Goal: Information Seeking & Learning: Learn about a topic

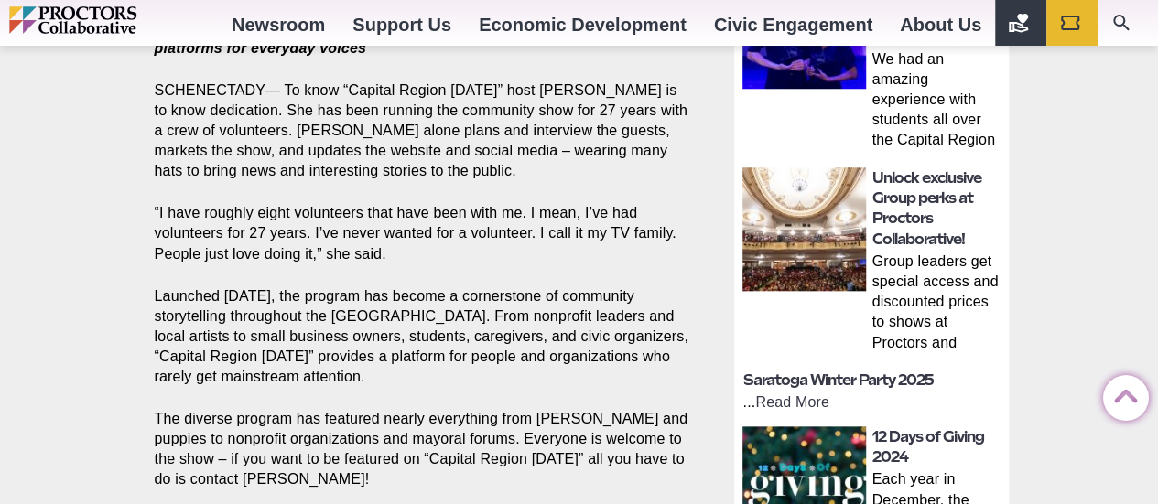
scroll to position [915, 0]
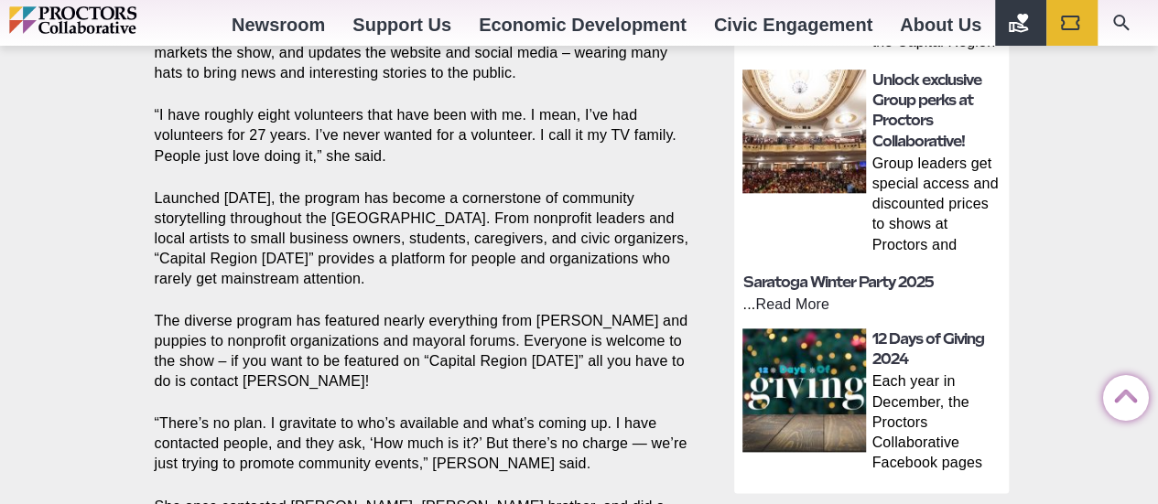
click at [783, 297] on link "Read More" at bounding box center [792, 305] width 74 height 16
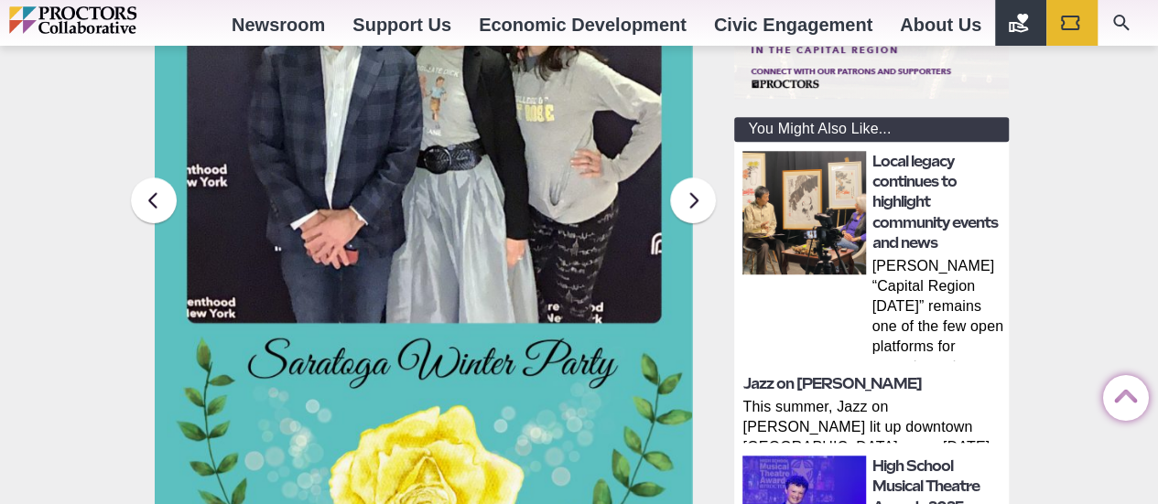
scroll to position [366, 0]
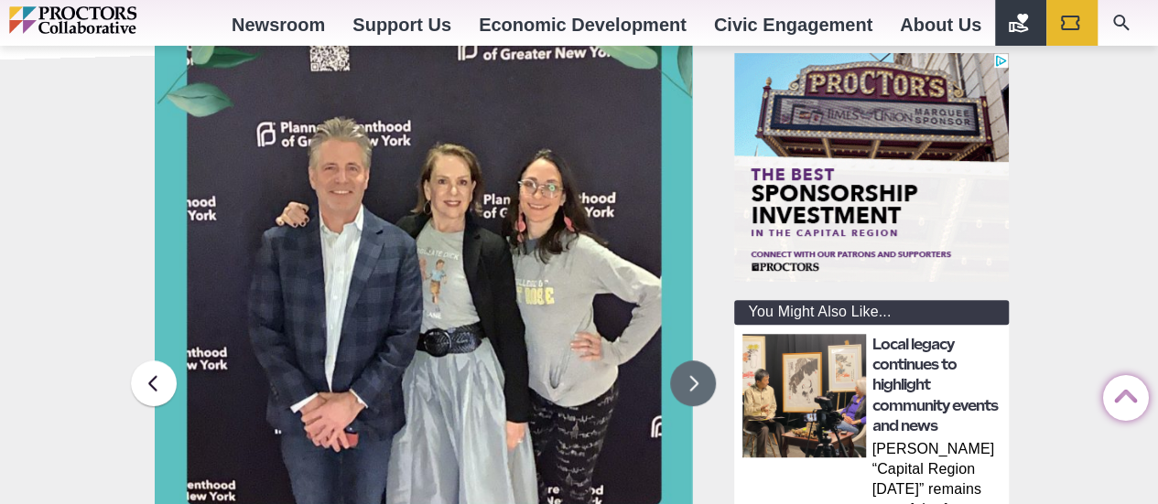
click at [681, 382] on button at bounding box center [693, 384] width 46 height 46
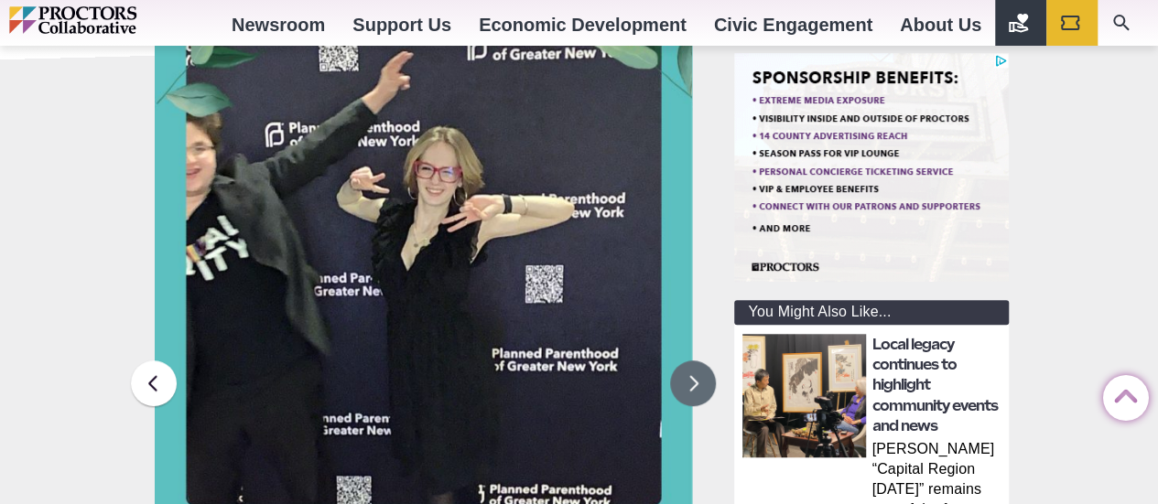
click at [681, 382] on button at bounding box center [693, 384] width 46 height 46
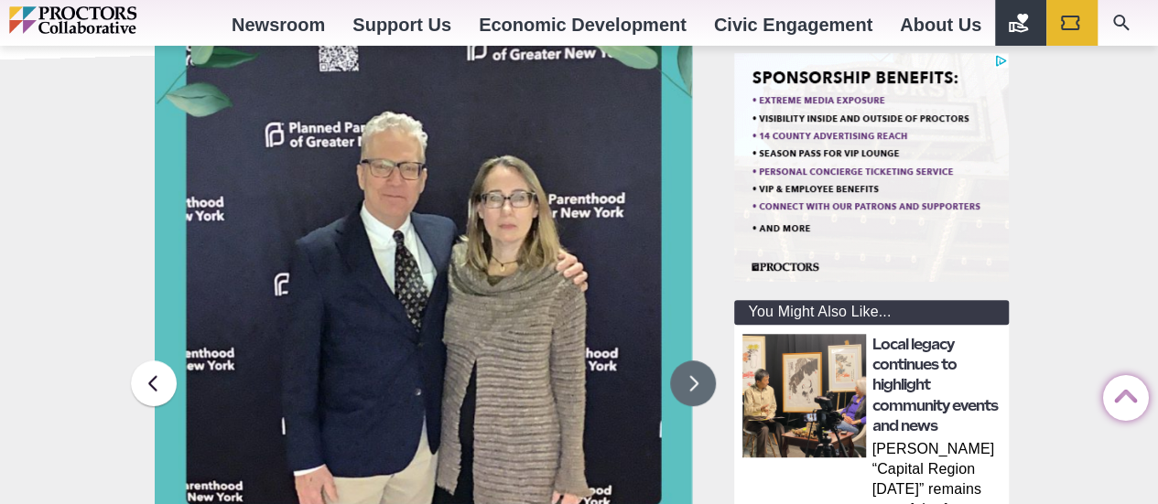
click at [690, 382] on button at bounding box center [693, 384] width 46 height 46
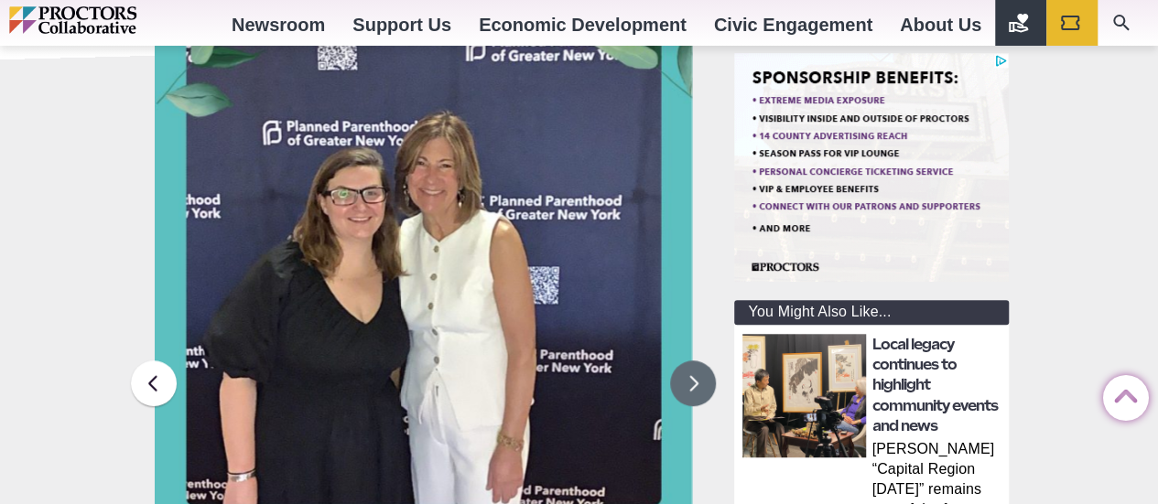
click at [690, 382] on button at bounding box center [693, 384] width 46 height 46
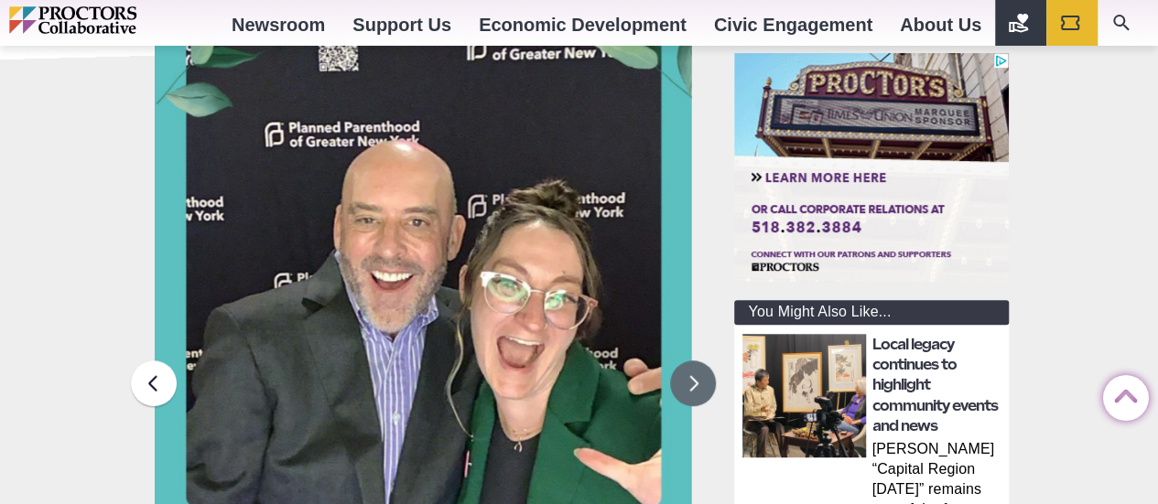
click at [690, 382] on button at bounding box center [693, 384] width 46 height 46
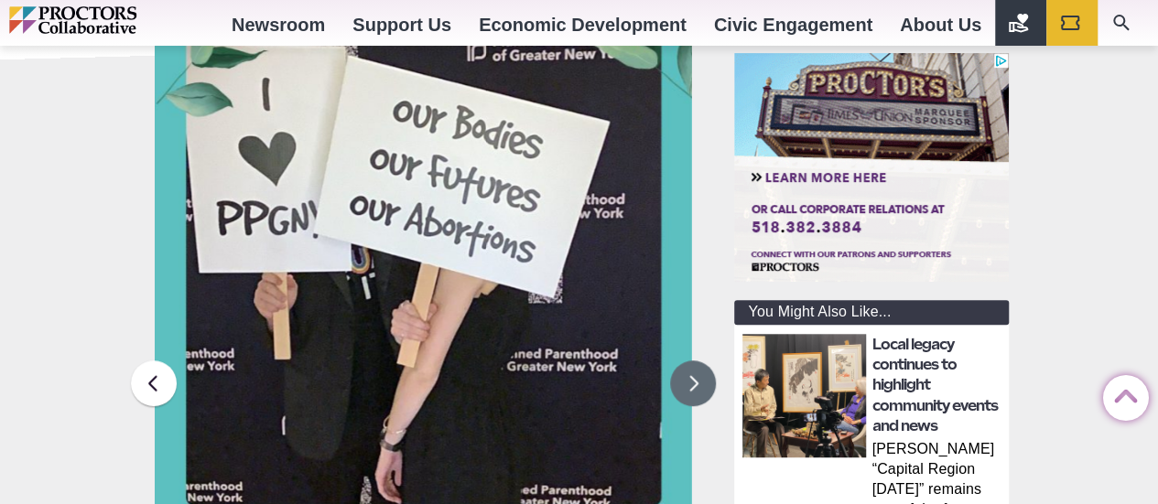
click at [690, 382] on button at bounding box center [693, 384] width 46 height 46
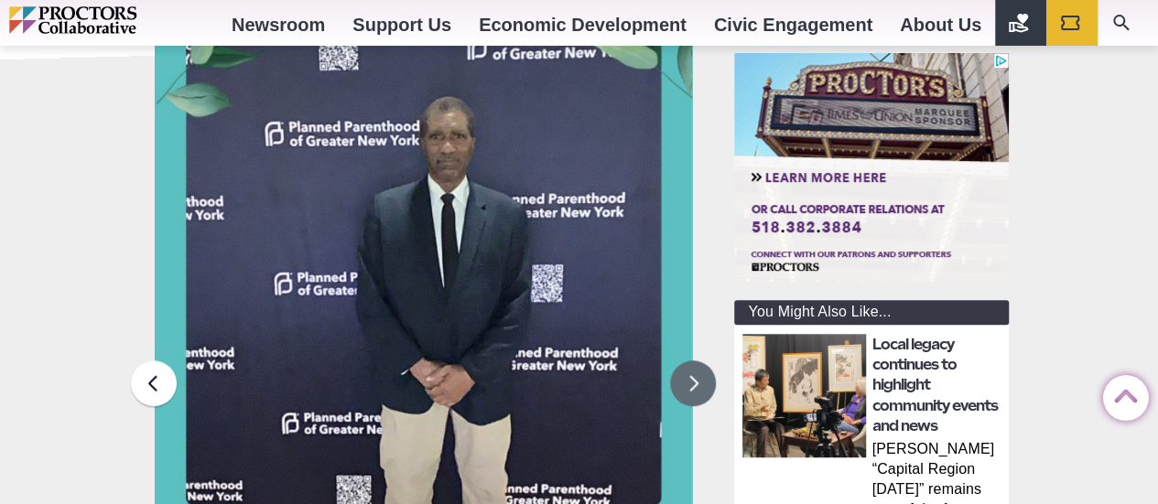
click at [690, 382] on button at bounding box center [693, 384] width 46 height 46
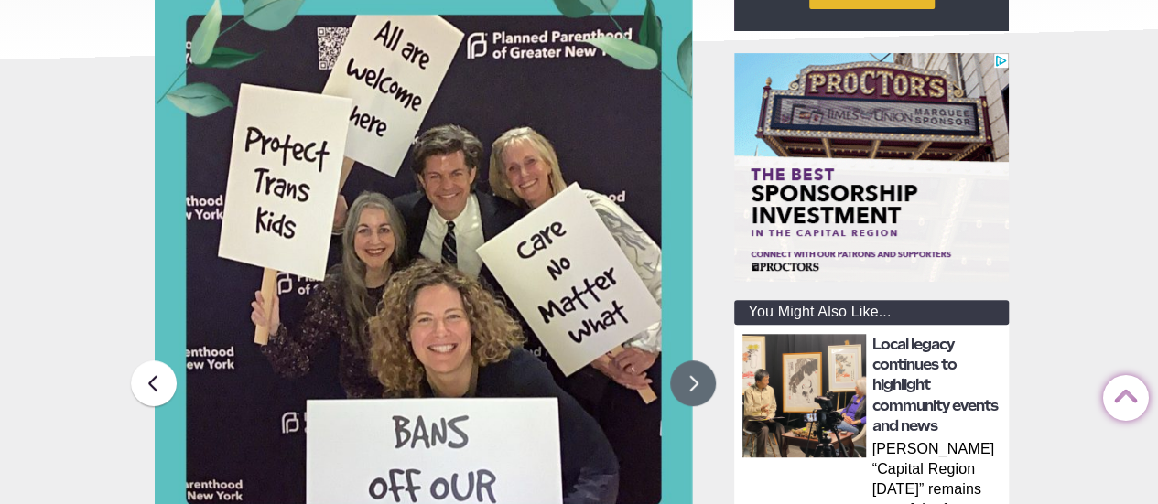
click at [692, 382] on button at bounding box center [693, 384] width 46 height 46
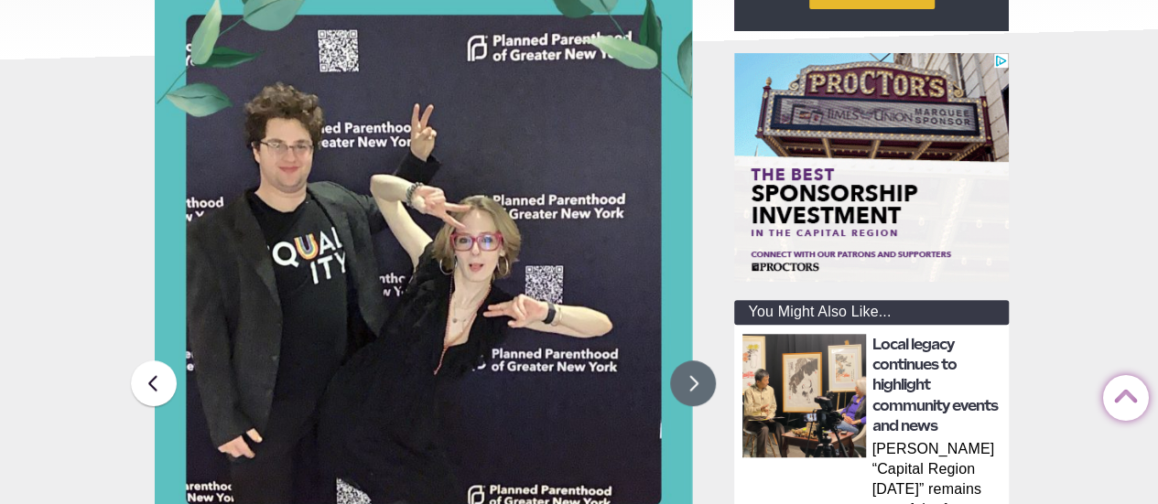
click at [692, 382] on button at bounding box center [693, 384] width 46 height 46
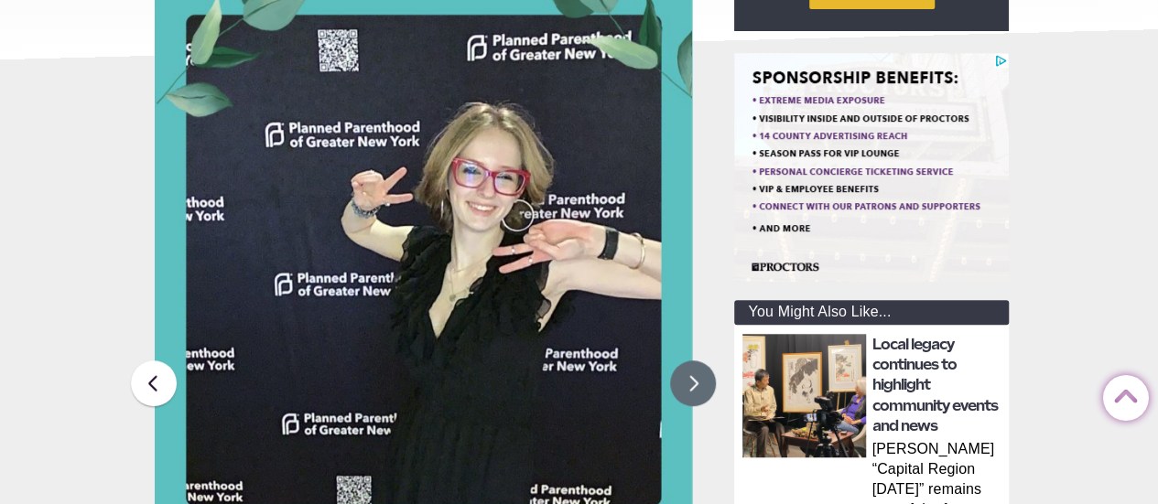
click at [692, 382] on button at bounding box center [693, 384] width 46 height 46
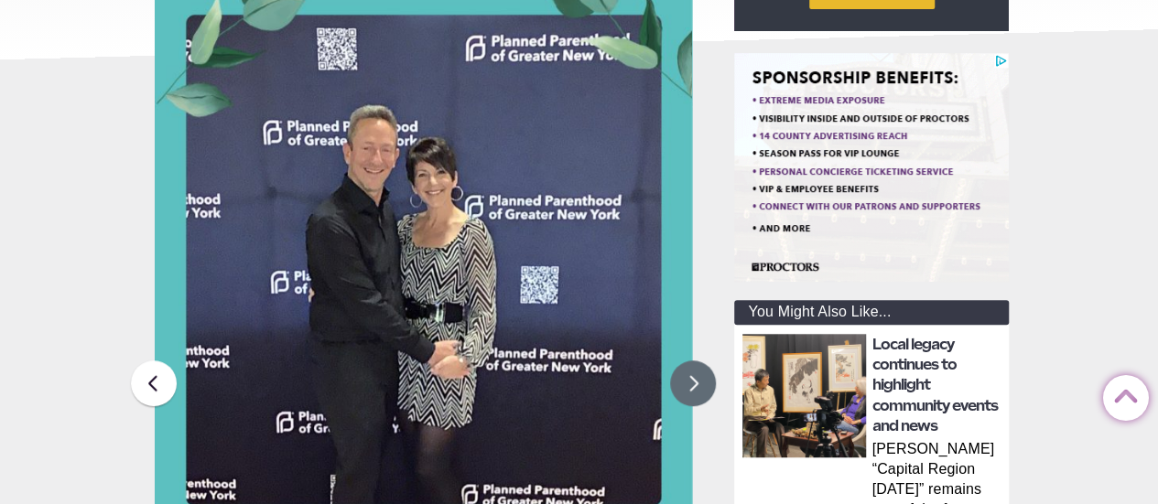
click at [692, 382] on button at bounding box center [693, 384] width 46 height 46
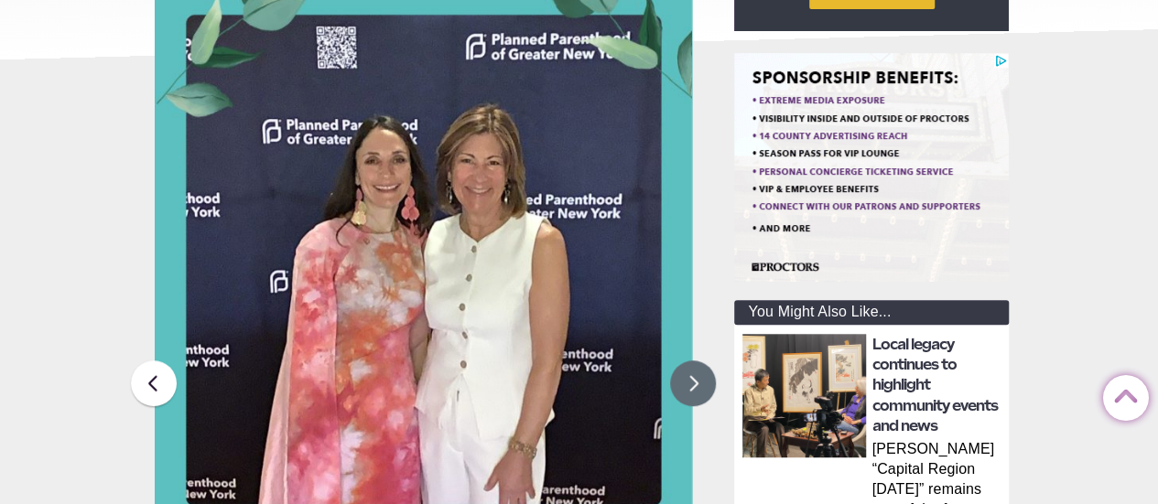
click at [692, 382] on button at bounding box center [693, 384] width 46 height 46
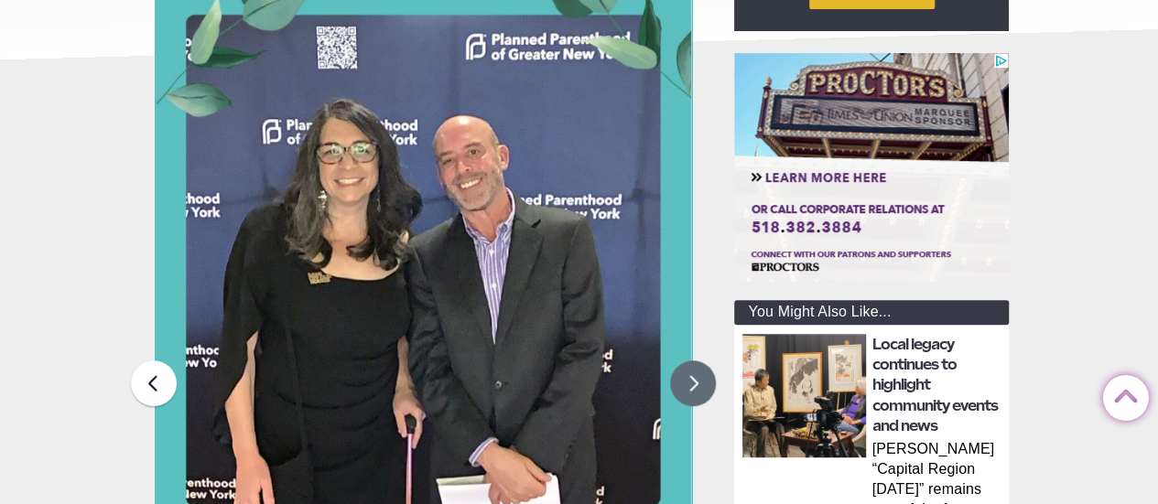
click at [692, 385] on button at bounding box center [693, 384] width 46 height 46
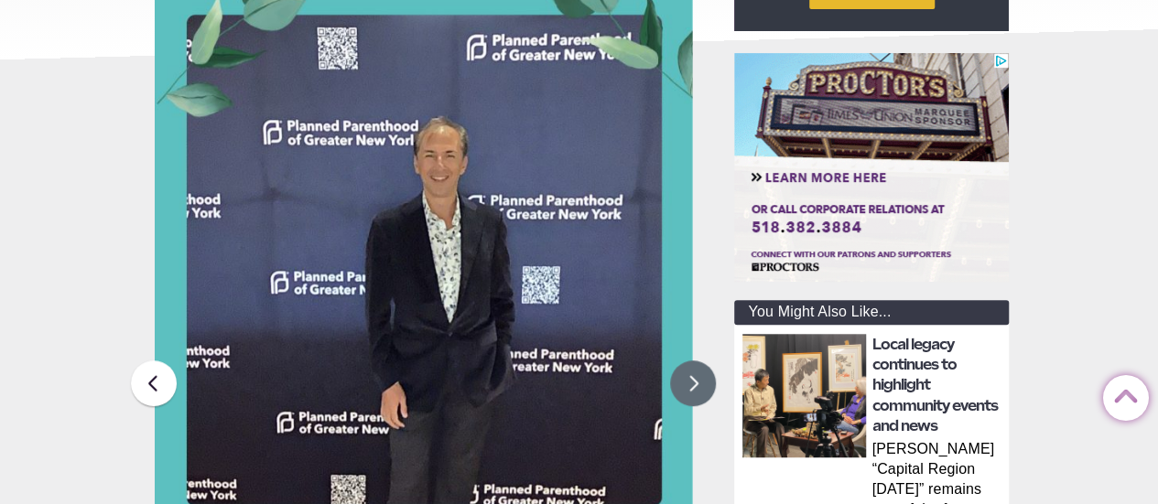
click at [692, 385] on button at bounding box center [693, 384] width 46 height 46
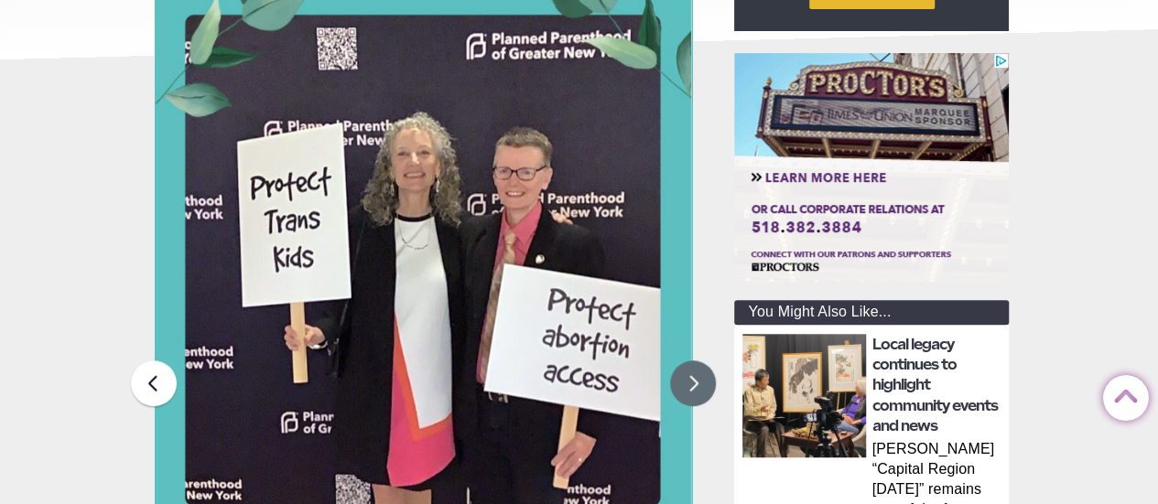
click at [694, 392] on button at bounding box center [693, 384] width 46 height 46
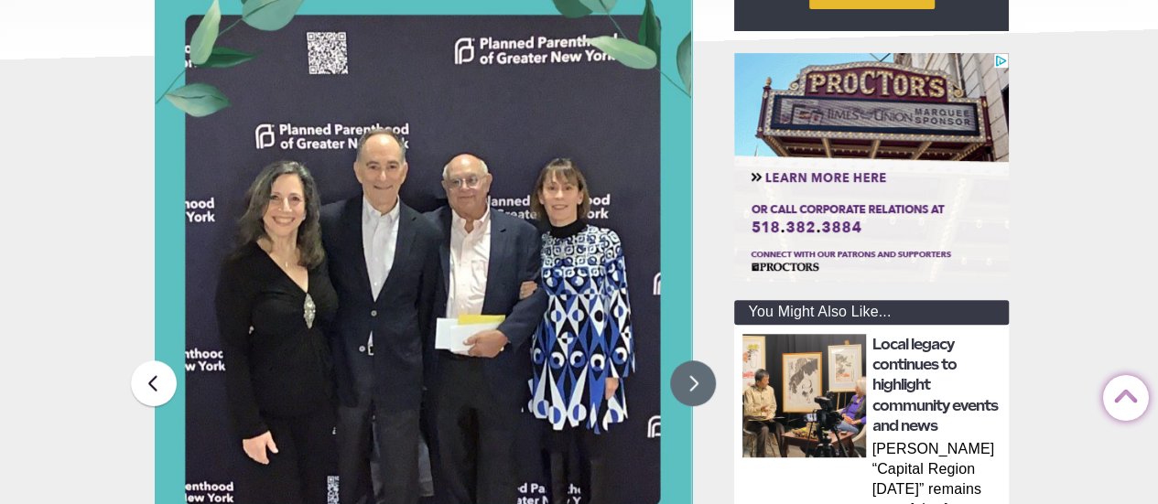
click at [692, 392] on button at bounding box center [693, 384] width 46 height 46
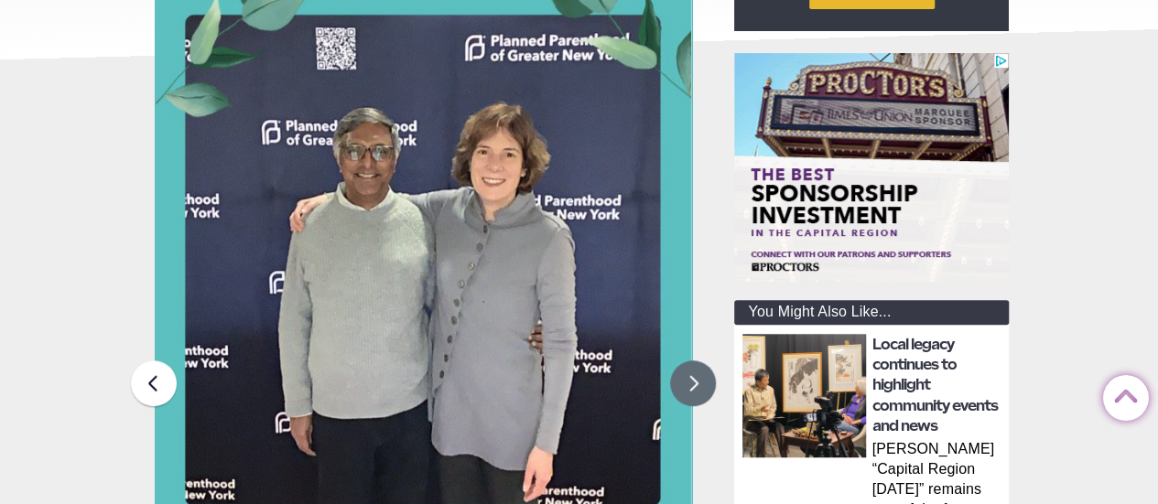
click at [692, 393] on button at bounding box center [693, 384] width 46 height 46
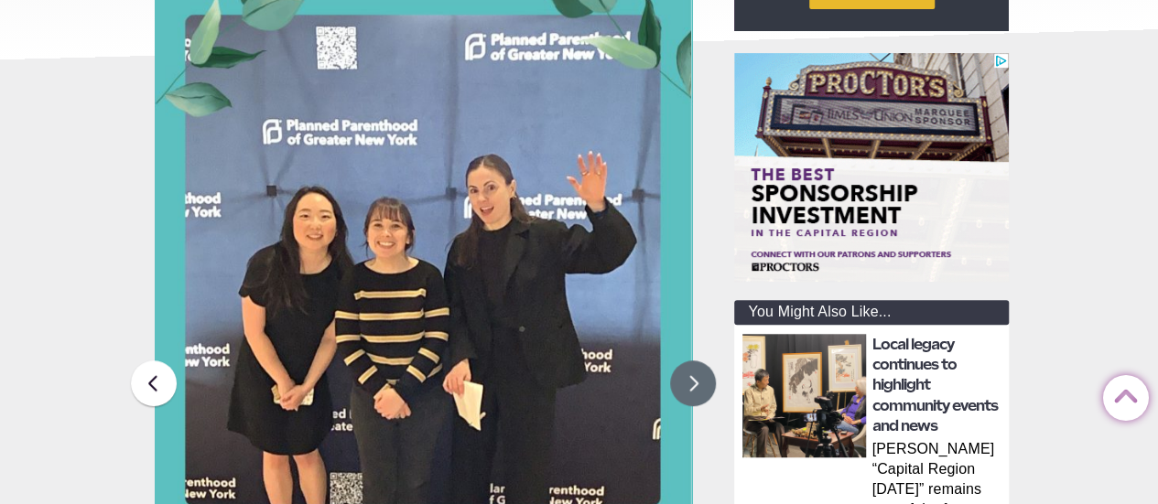
click at [692, 393] on button at bounding box center [693, 384] width 46 height 46
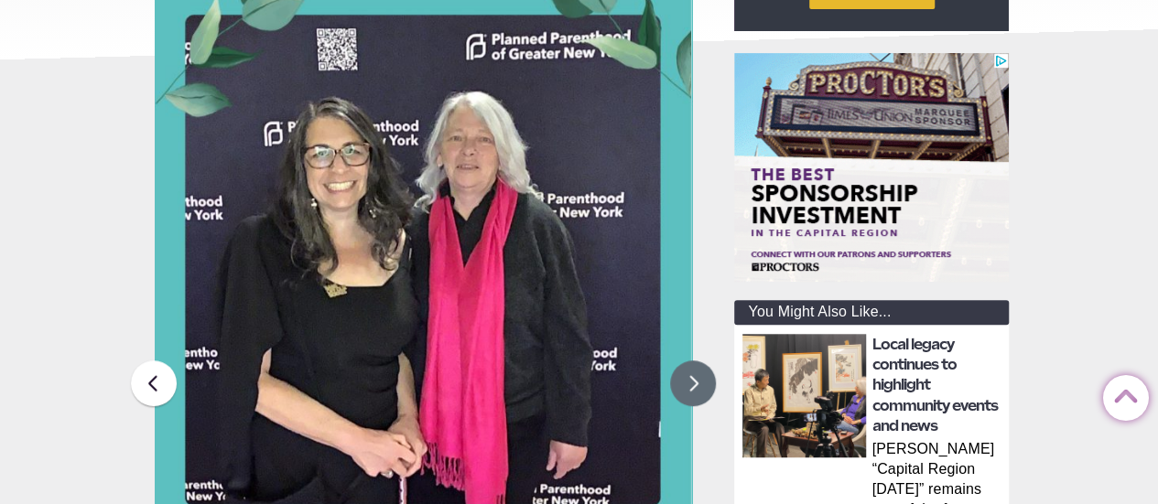
click at [692, 393] on button at bounding box center [693, 384] width 46 height 46
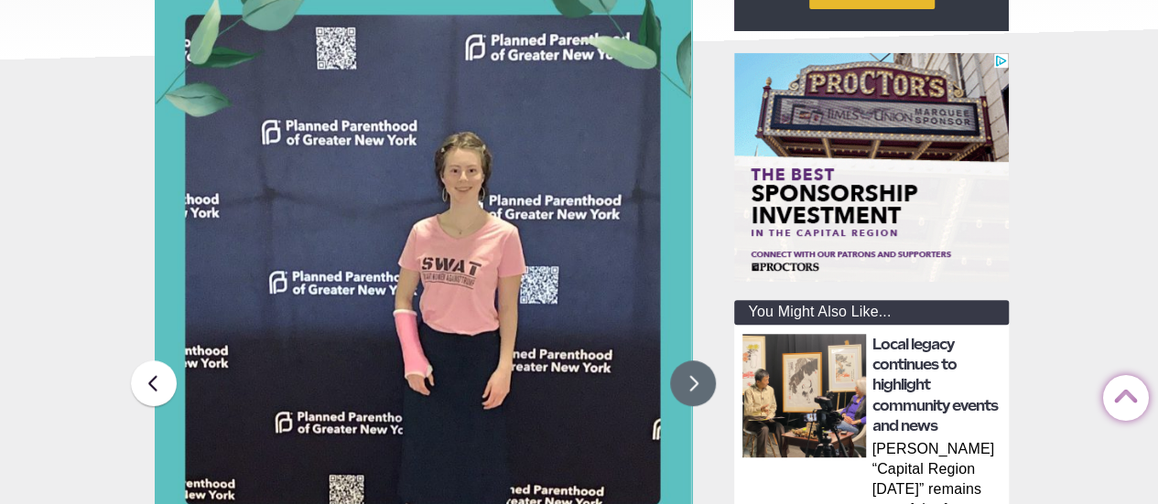
click at [692, 393] on button at bounding box center [693, 384] width 46 height 46
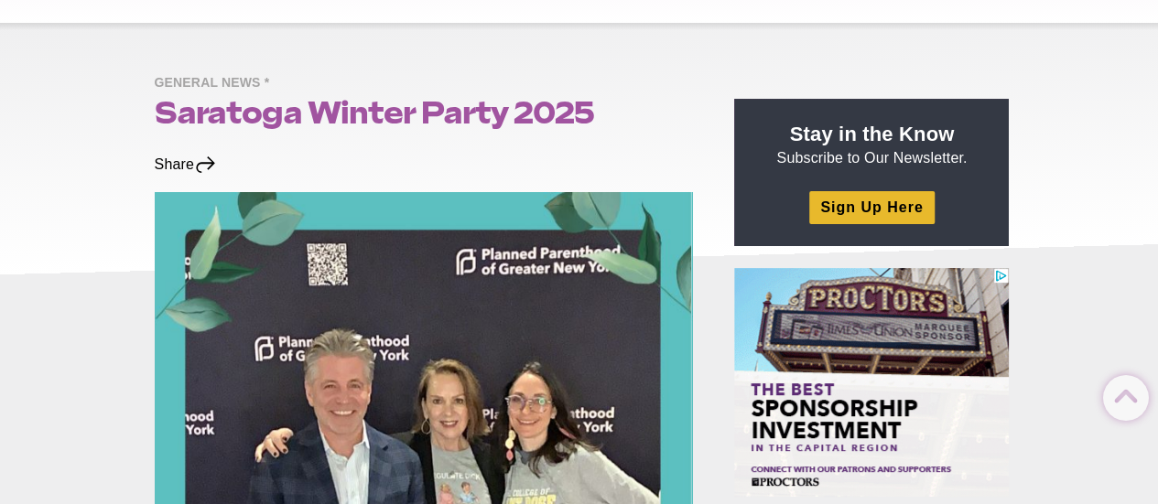
scroll to position [92, 0]
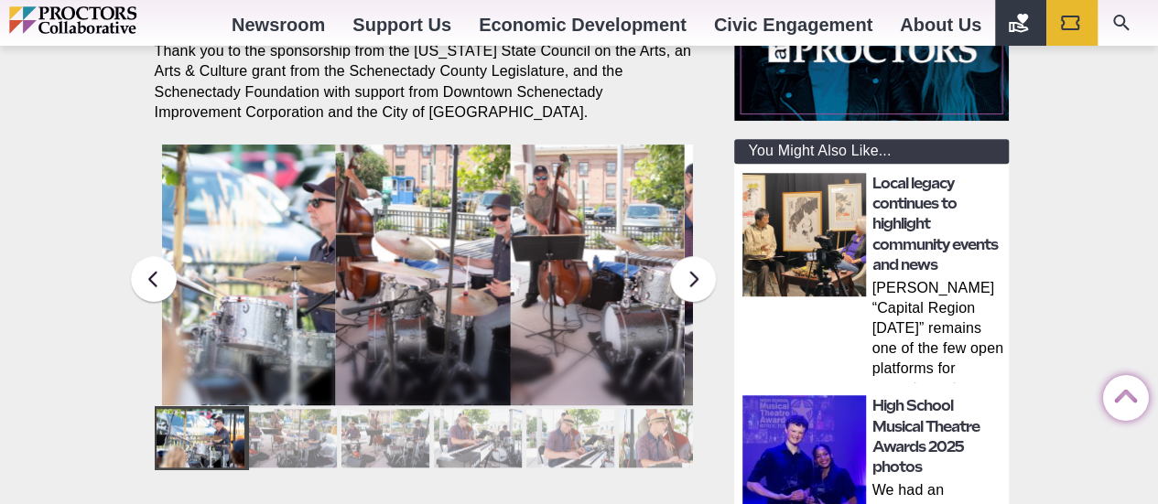
scroll to position [549, 0]
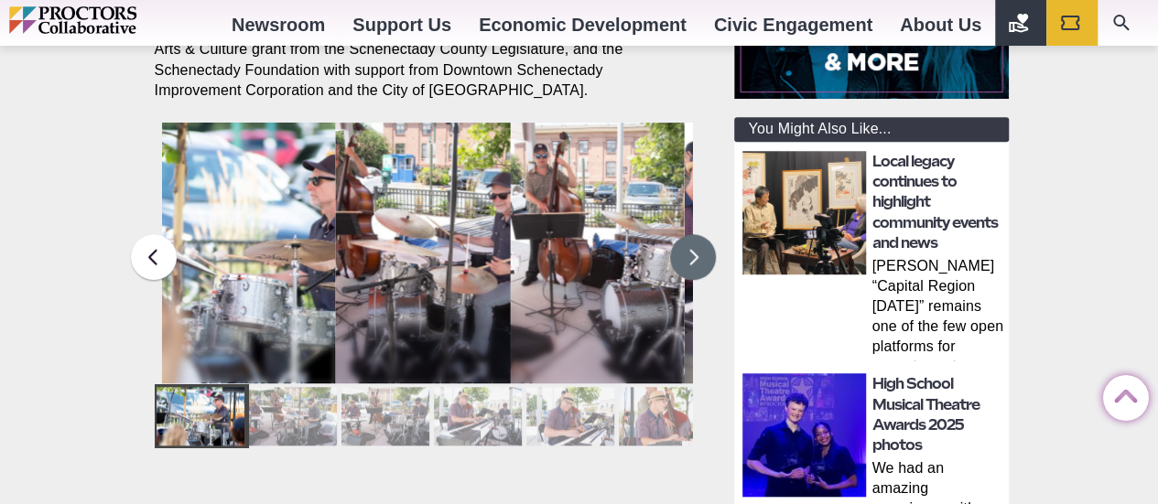
click at [675, 246] on button at bounding box center [693, 257] width 46 height 46
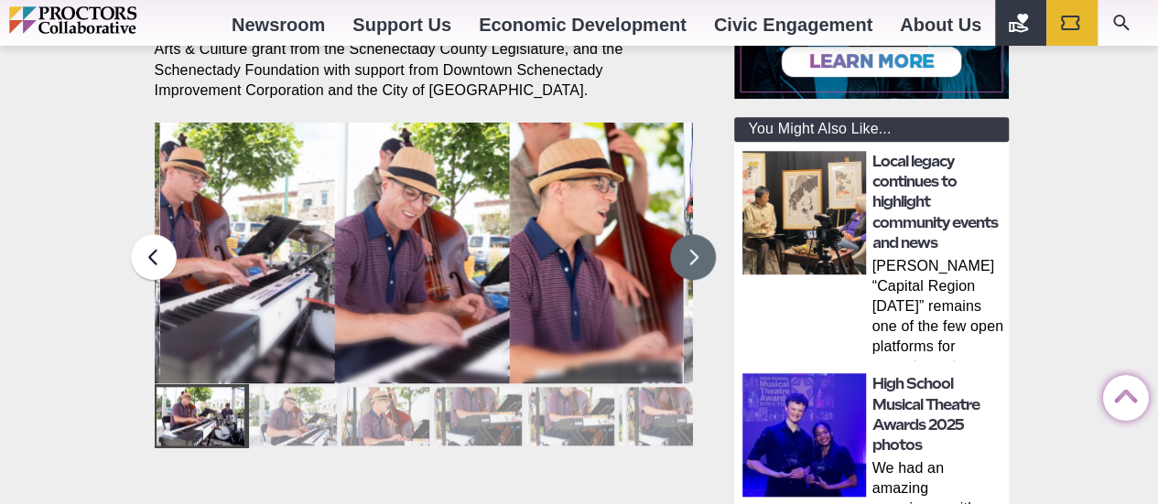
click at [675, 246] on button at bounding box center [693, 257] width 46 height 46
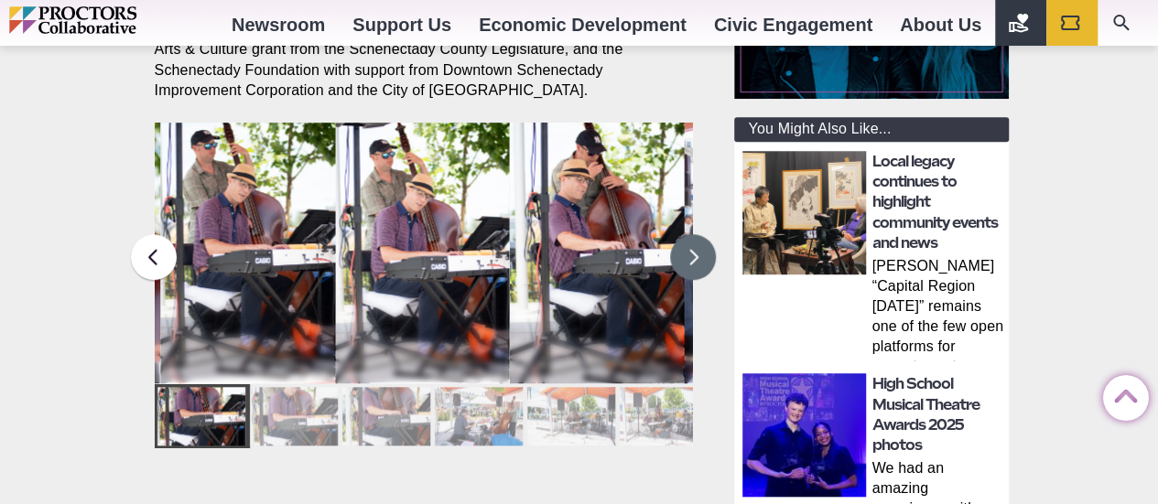
click at [675, 246] on button at bounding box center [693, 257] width 46 height 46
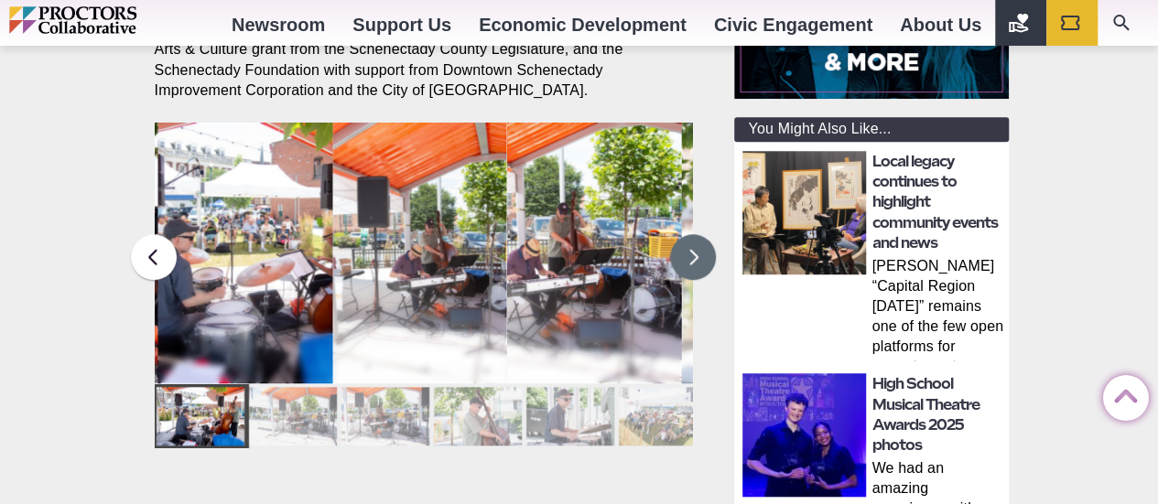
click at [675, 246] on button at bounding box center [693, 257] width 46 height 46
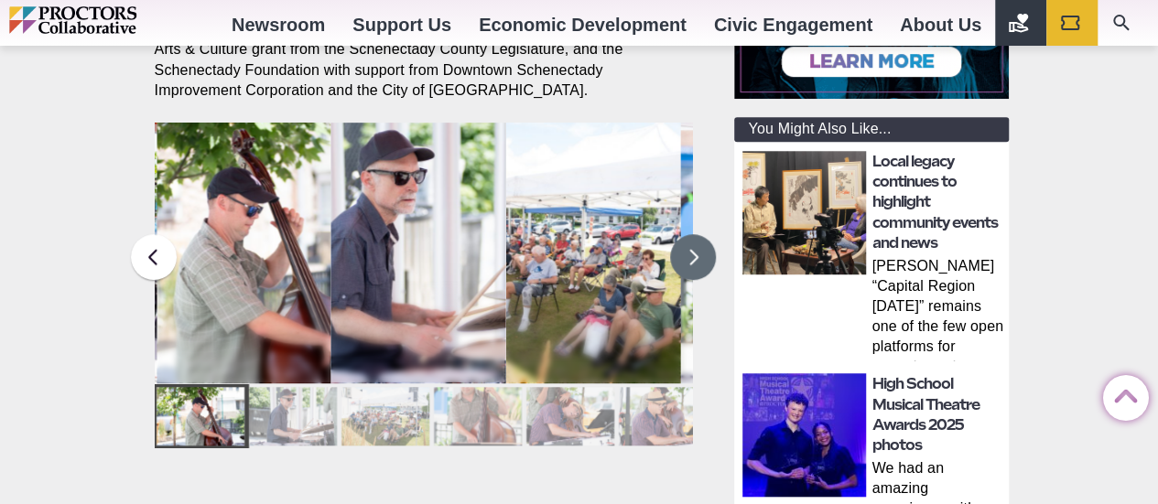
click at [675, 246] on button at bounding box center [693, 257] width 46 height 46
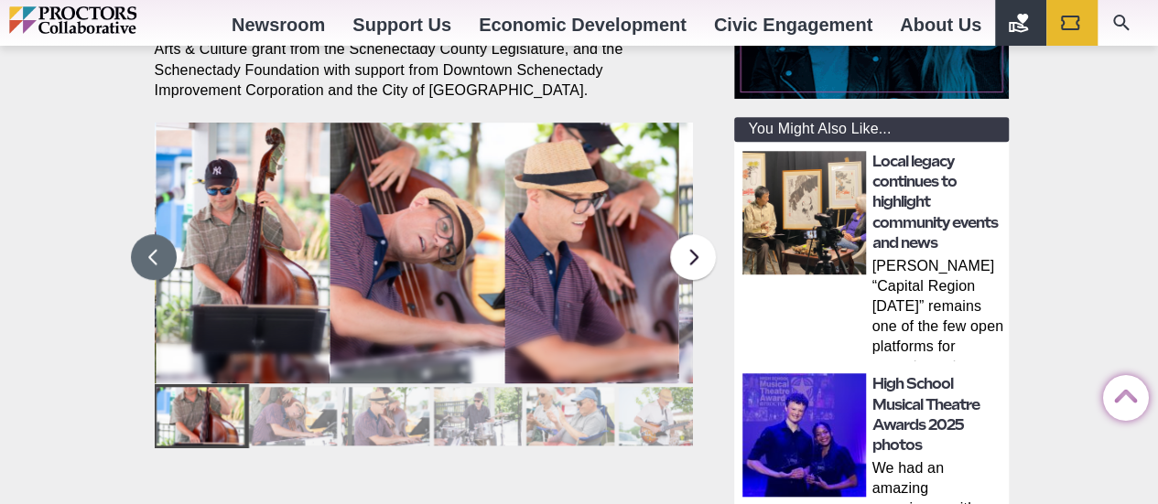
click at [150, 239] on button at bounding box center [154, 257] width 46 height 46
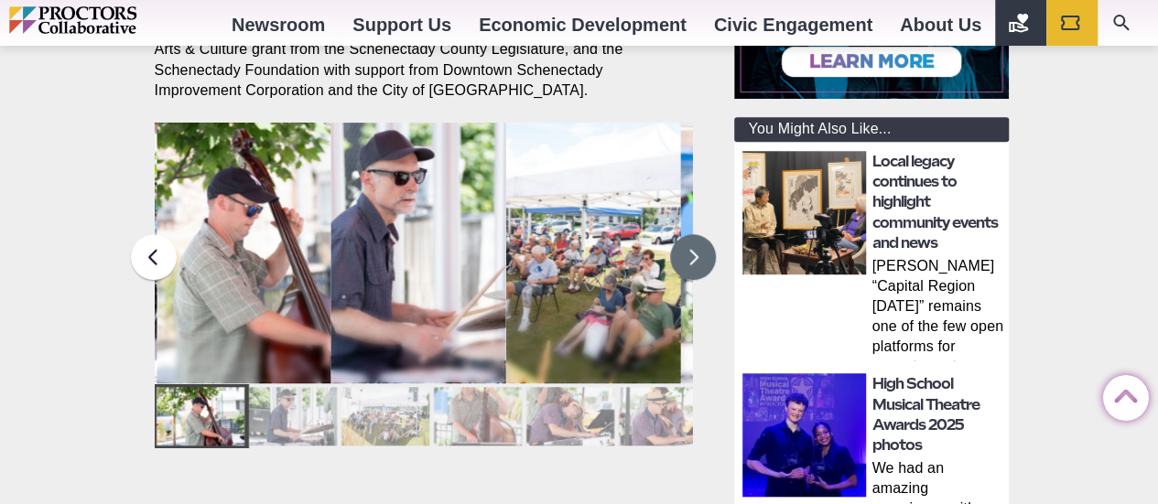
click at [683, 239] on button at bounding box center [693, 257] width 46 height 46
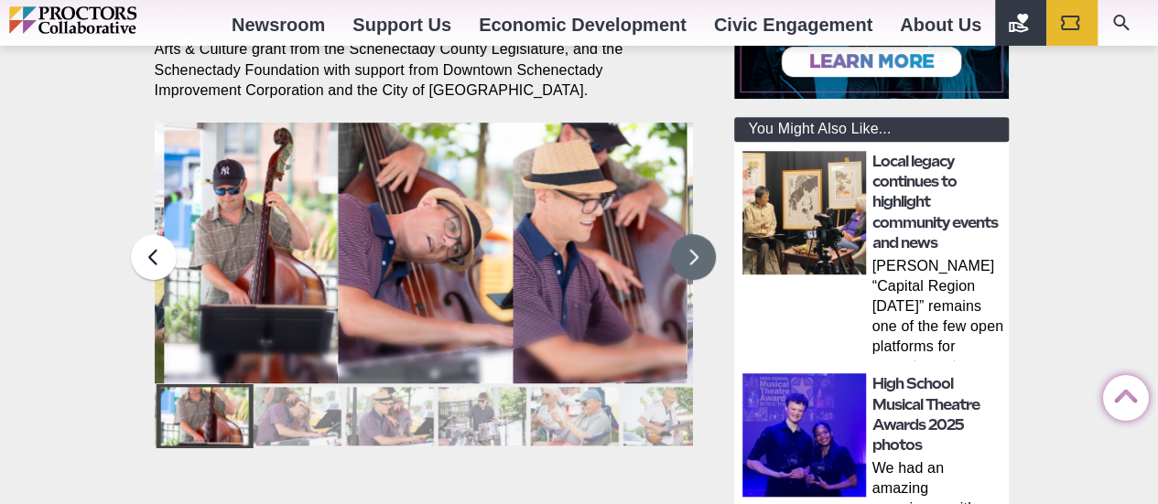
click at [683, 239] on button at bounding box center [693, 257] width 46 height 46
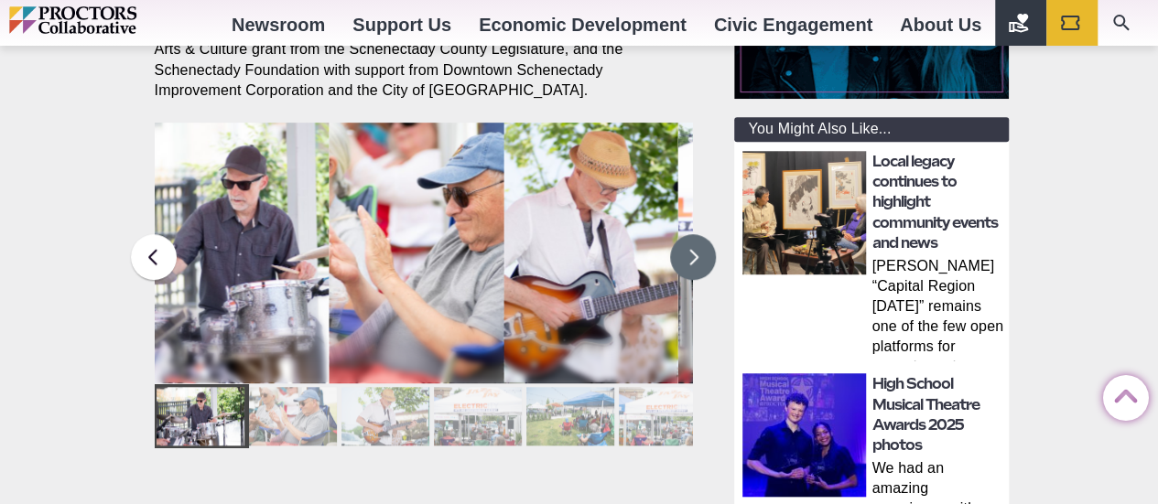
click at [683, 239] on button at bounding box center [693, 257] width 46 height 46
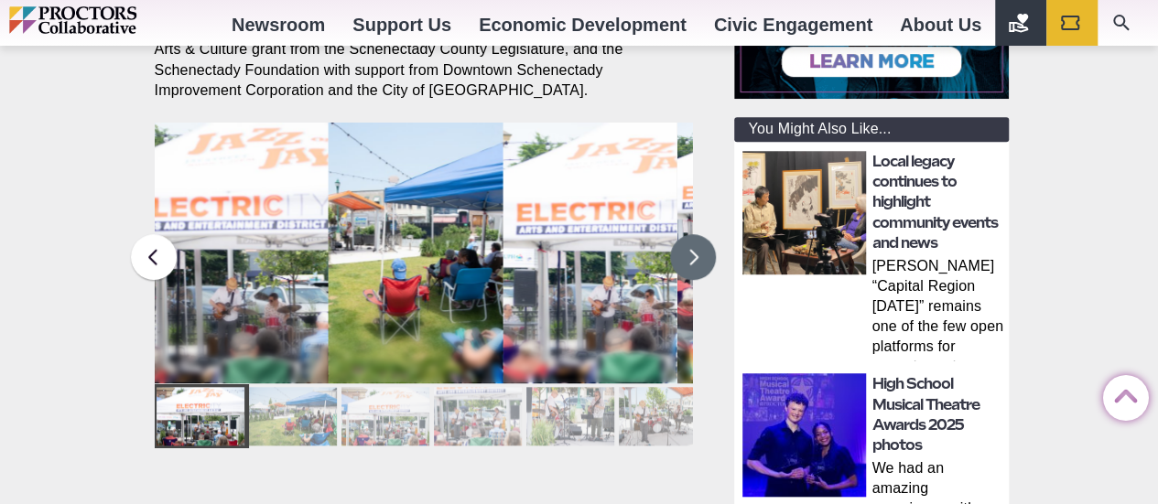
click at [683, 239] on button at bounding box center [693, 257] width 46 height 46
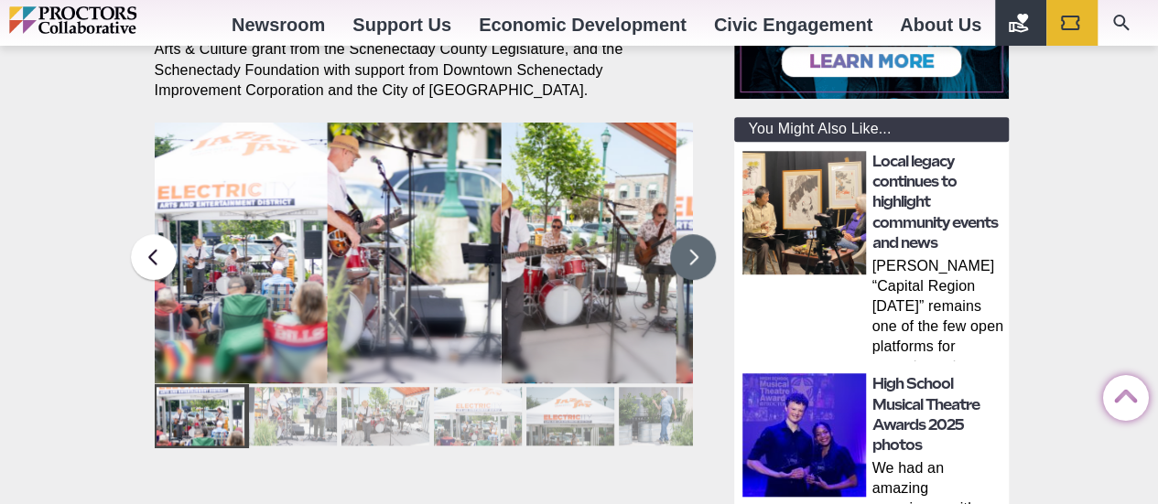
click at [683, 239] on button at bounding box center [693, 257] width 46 height 46
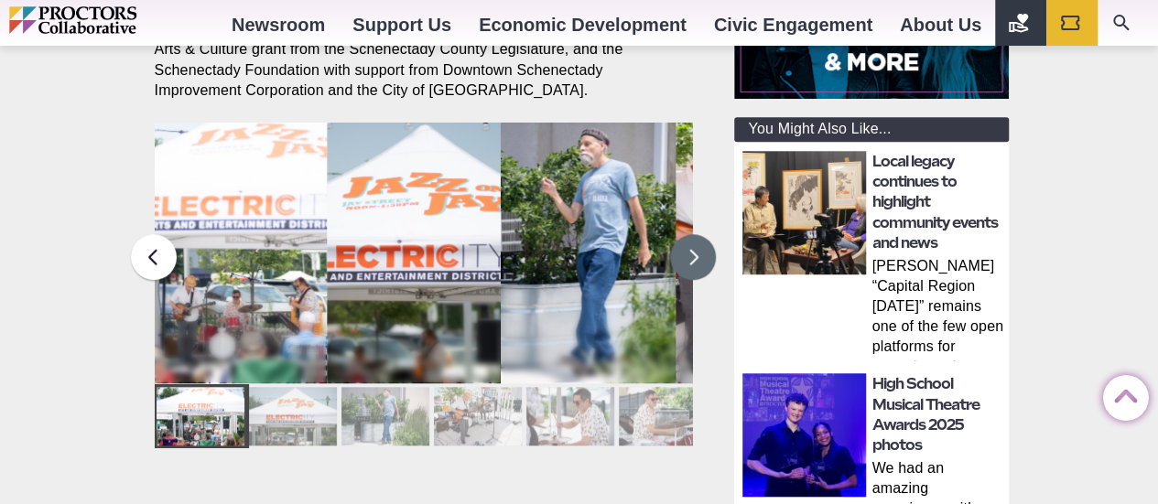
click at [683, 239] on button at bounding box center [693, 257] width 46 height 46
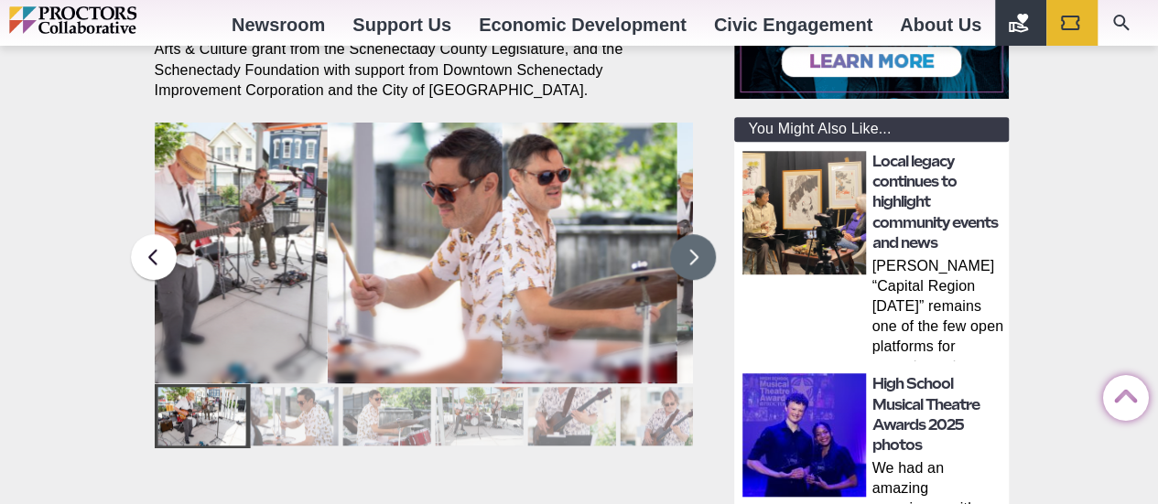
click at [683, 239] on button at bounding box center [693, 257] width 46 height 46
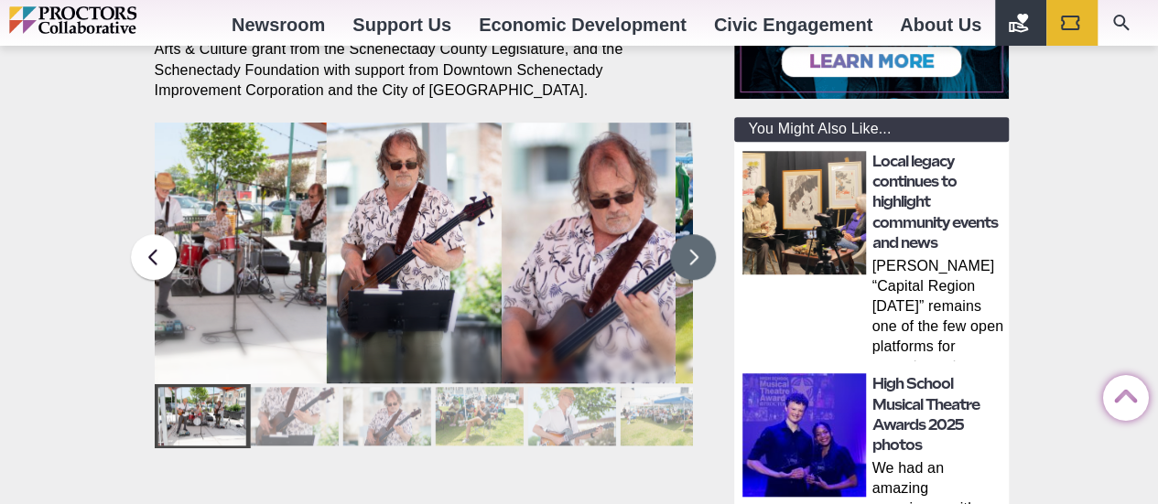
click at [683, 239] on button at bounding box center [693, 257] width 46 height 46
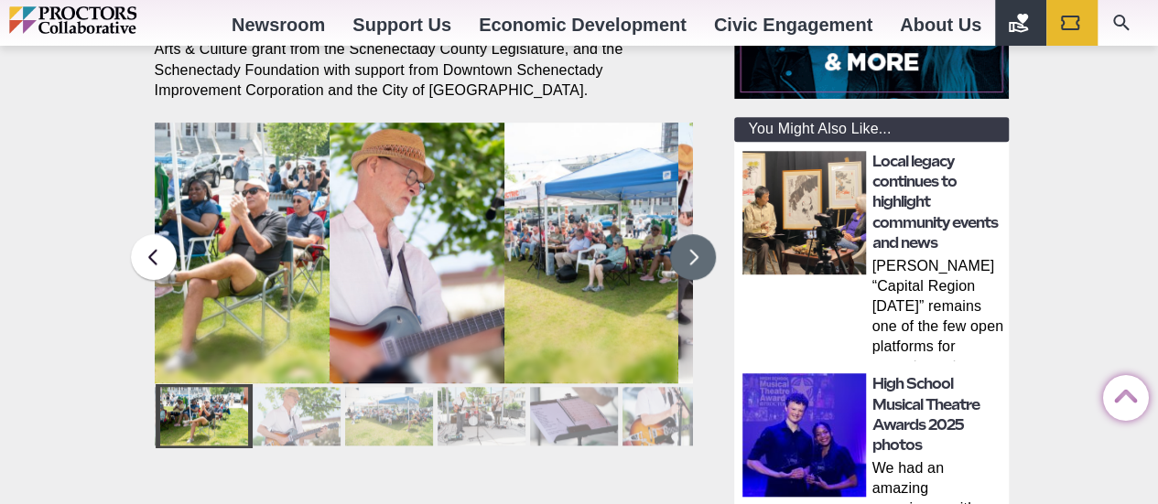
click at [683, 239] on button at bounding box center [693, 257] width 46 height 46
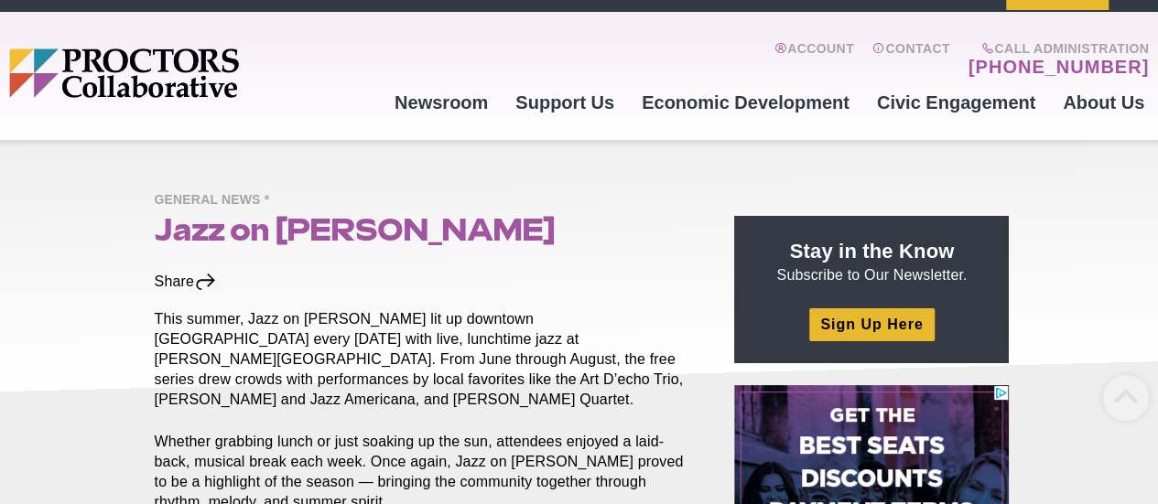
scroll to position [0, 0]
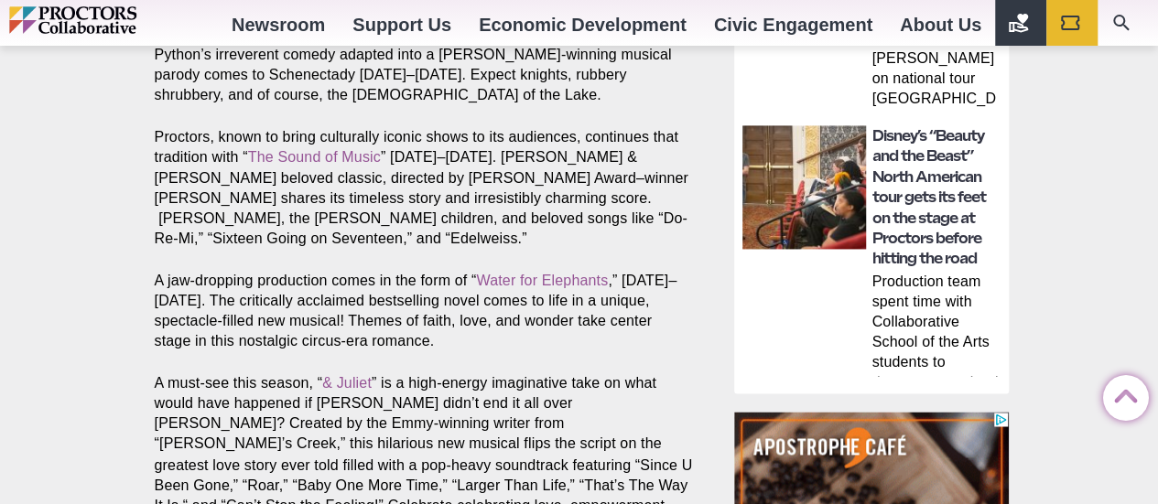
scroll to position [1373, 0]
